Goal: Task Accomplishment & Management: Manage account settings

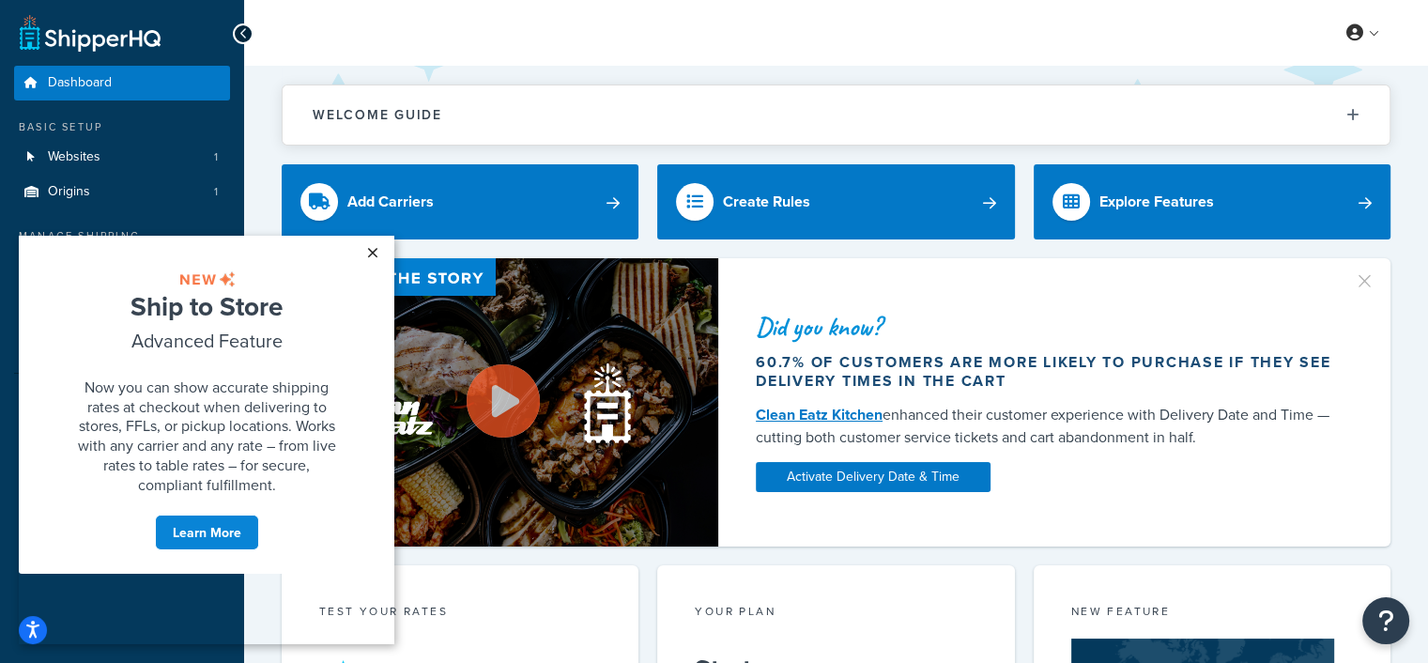
click at [374, 256] on link "×" at bounding box center [372, 253] width 33 height 34
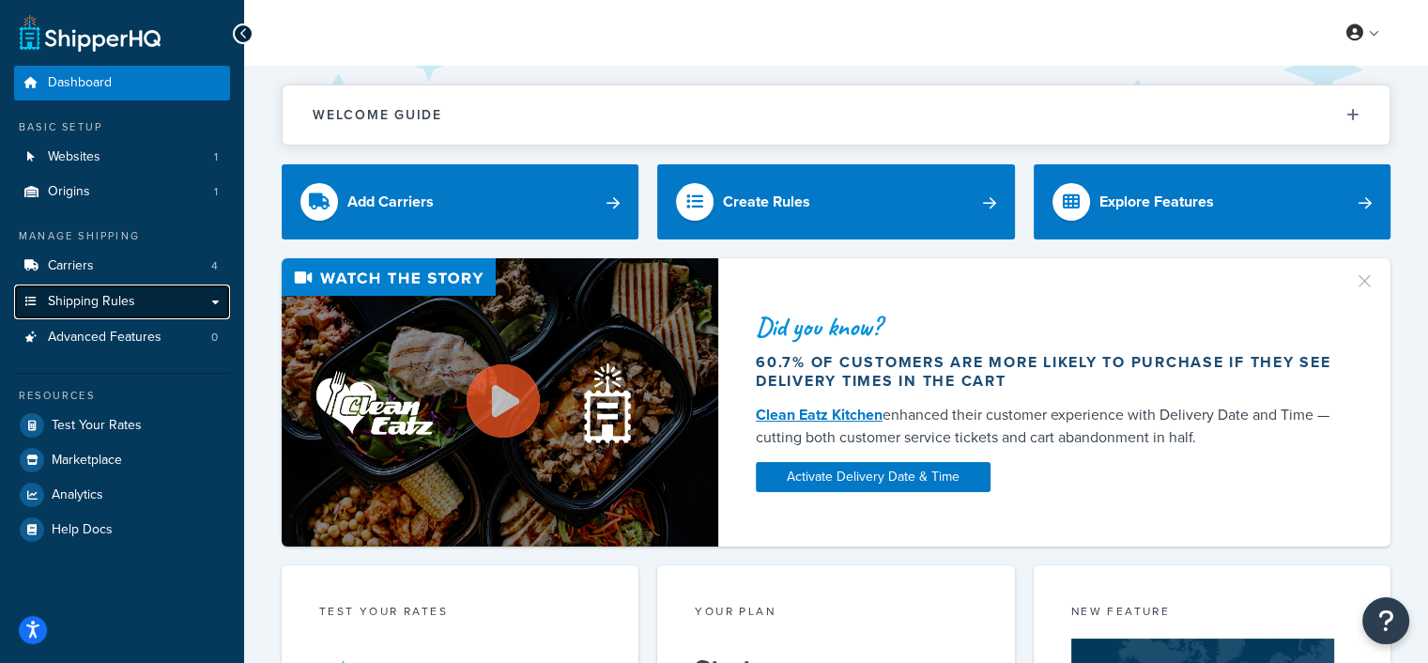
click at [130, 307] on span "Shipping Rules" at bounding box center [91, 302] width 87 height 16
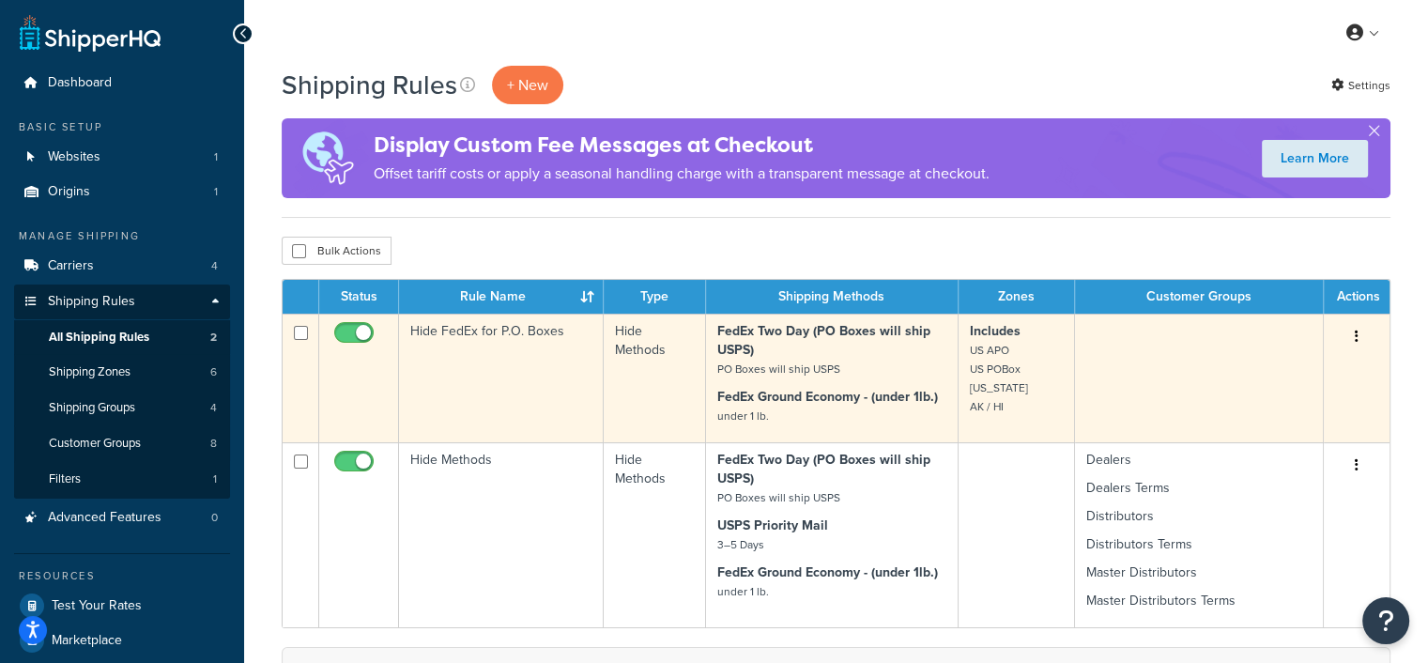
click at [1359, 331] on button "button" at bounding box center [1356, 337] width 26 height 30
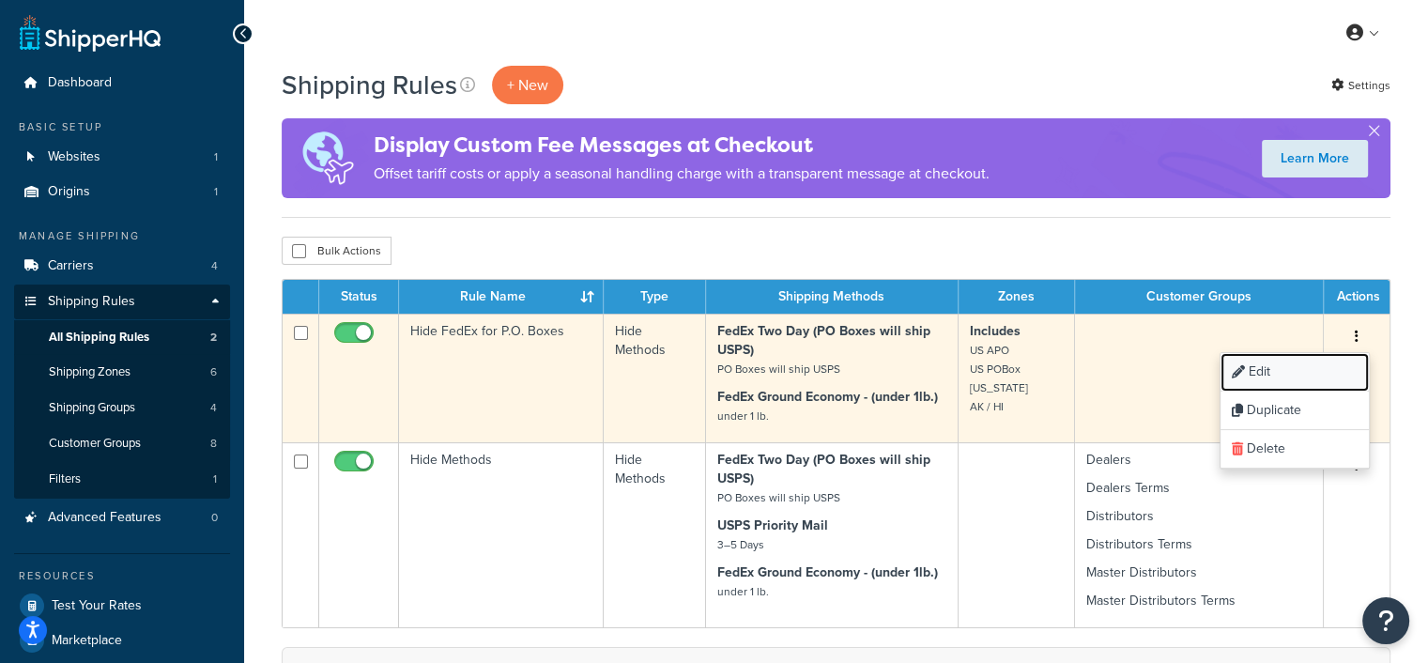
click at [1269, 366] on link "Edit" at bounding box center [1294, 372] width 148 height 38
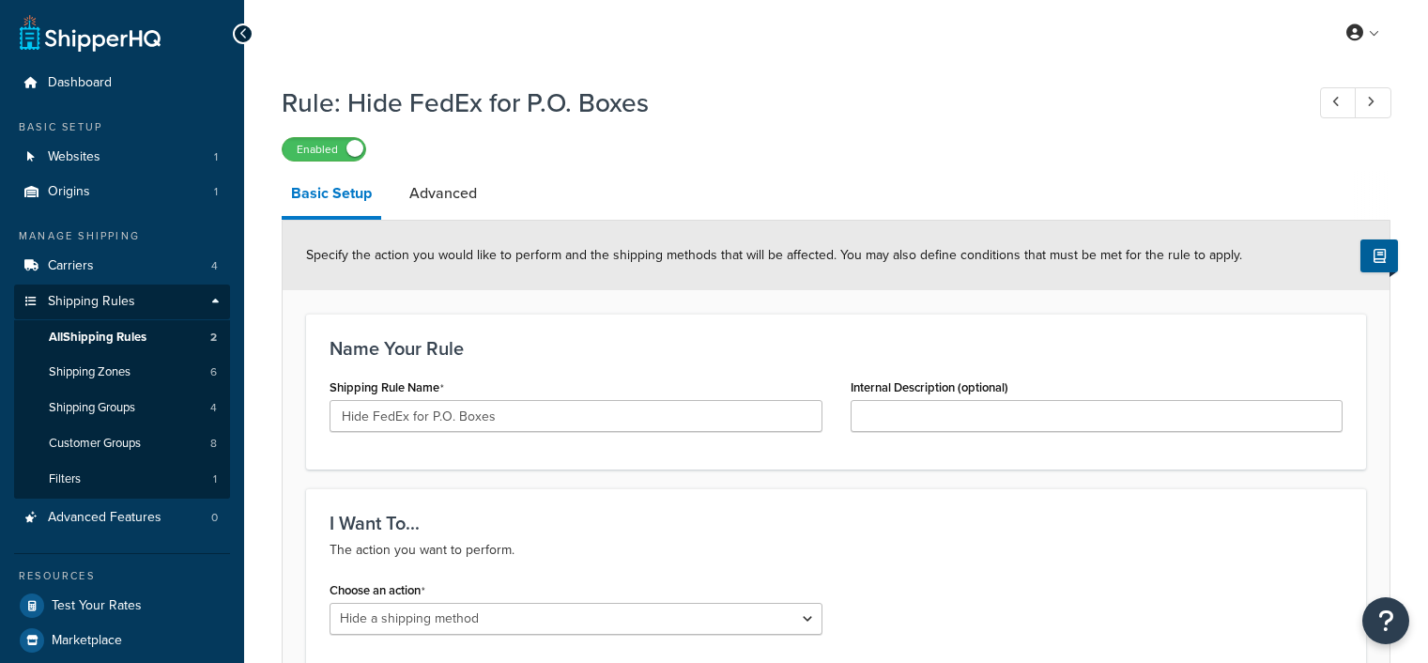
select select "HIDE"
